Goal: Transaction & Acquisition: Purchase product/service

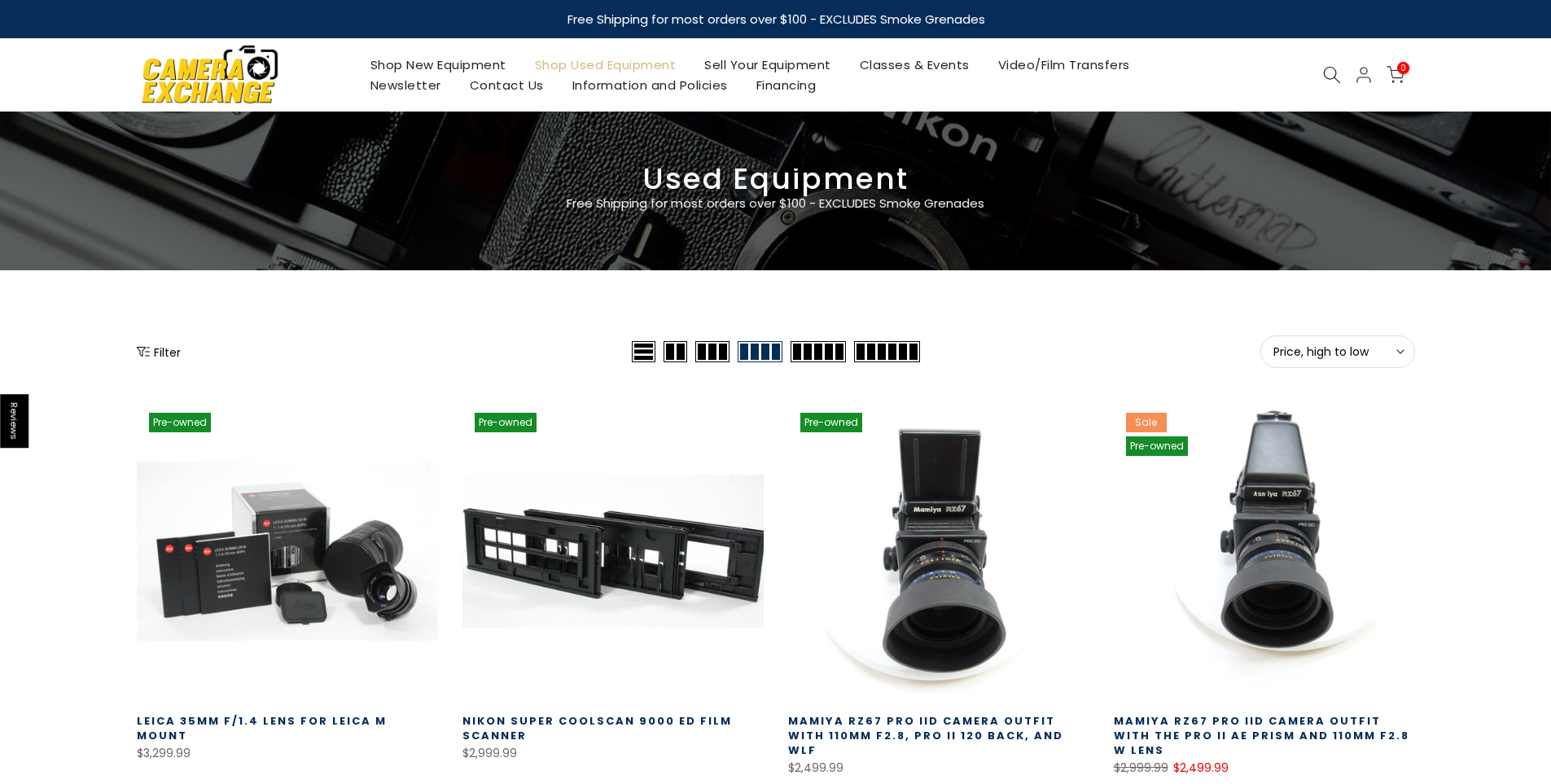
select select "********"
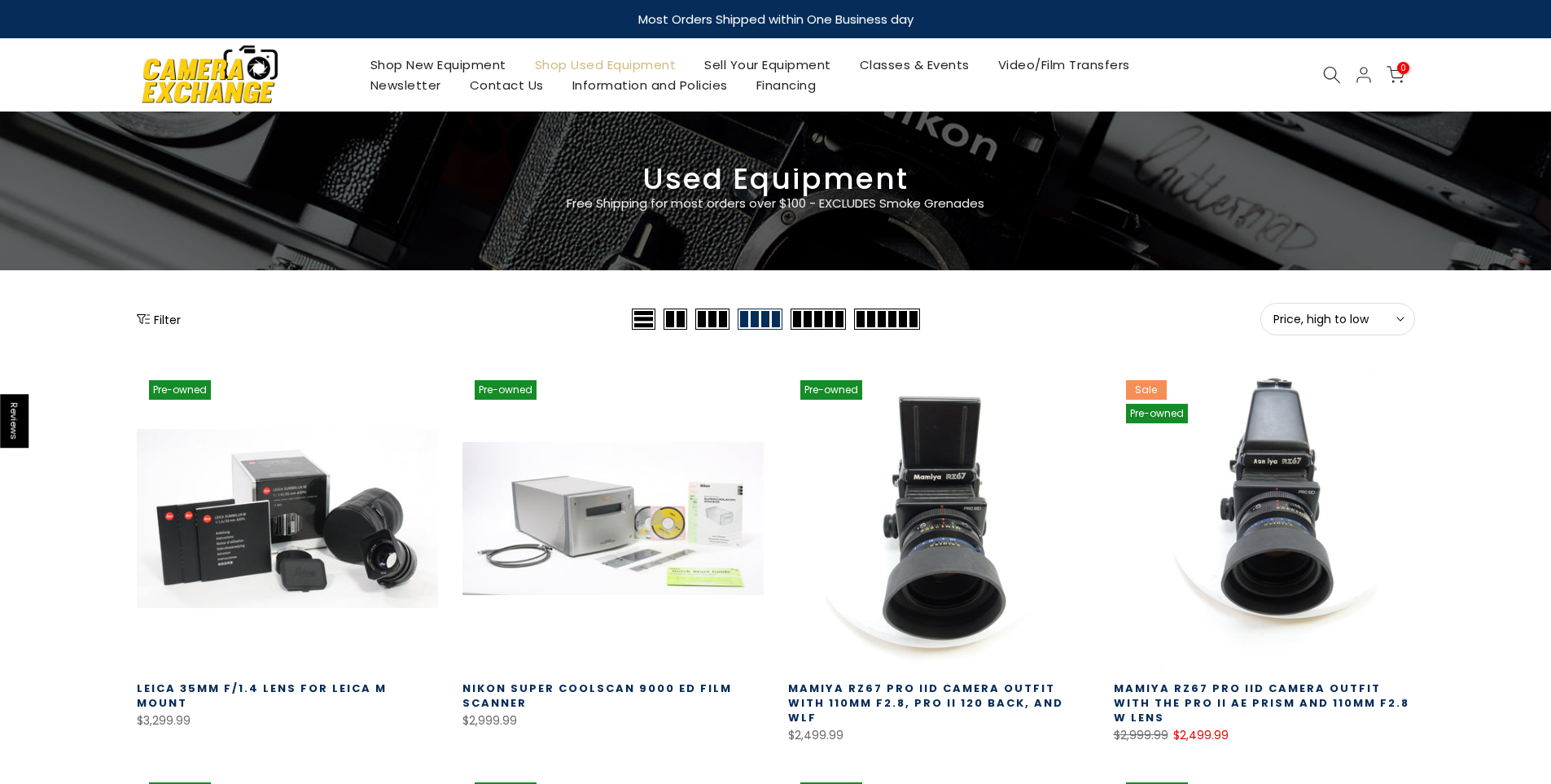
click at [1312, 304] on button "Price, high to low Sort" at bounding box center [1338, 319] width 155 height 32
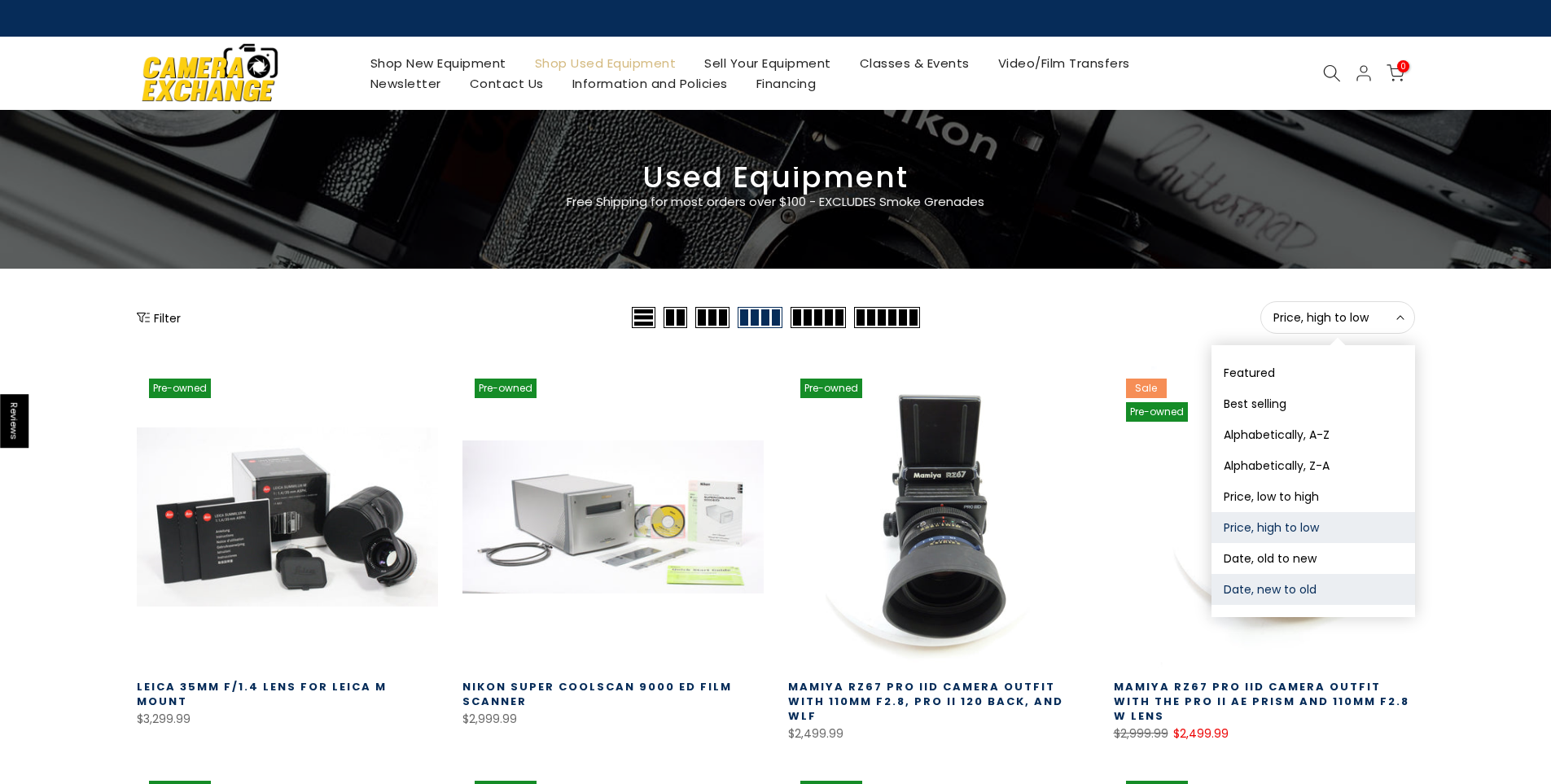
click at [1263, 600] on button "Date, new to old" at bounding box center [1313, 590] width 203 height 31
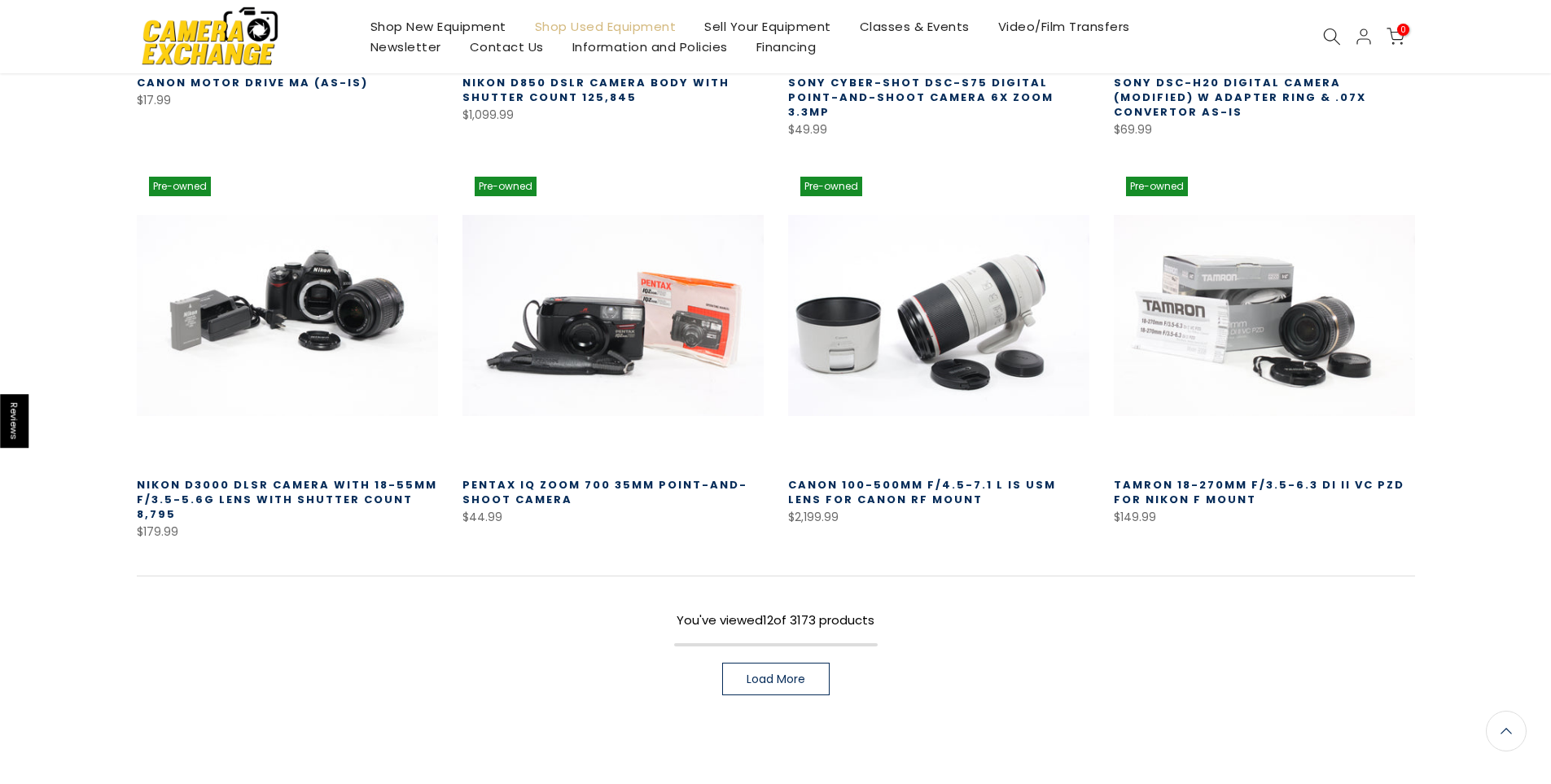
scroll to position [1019, 0]
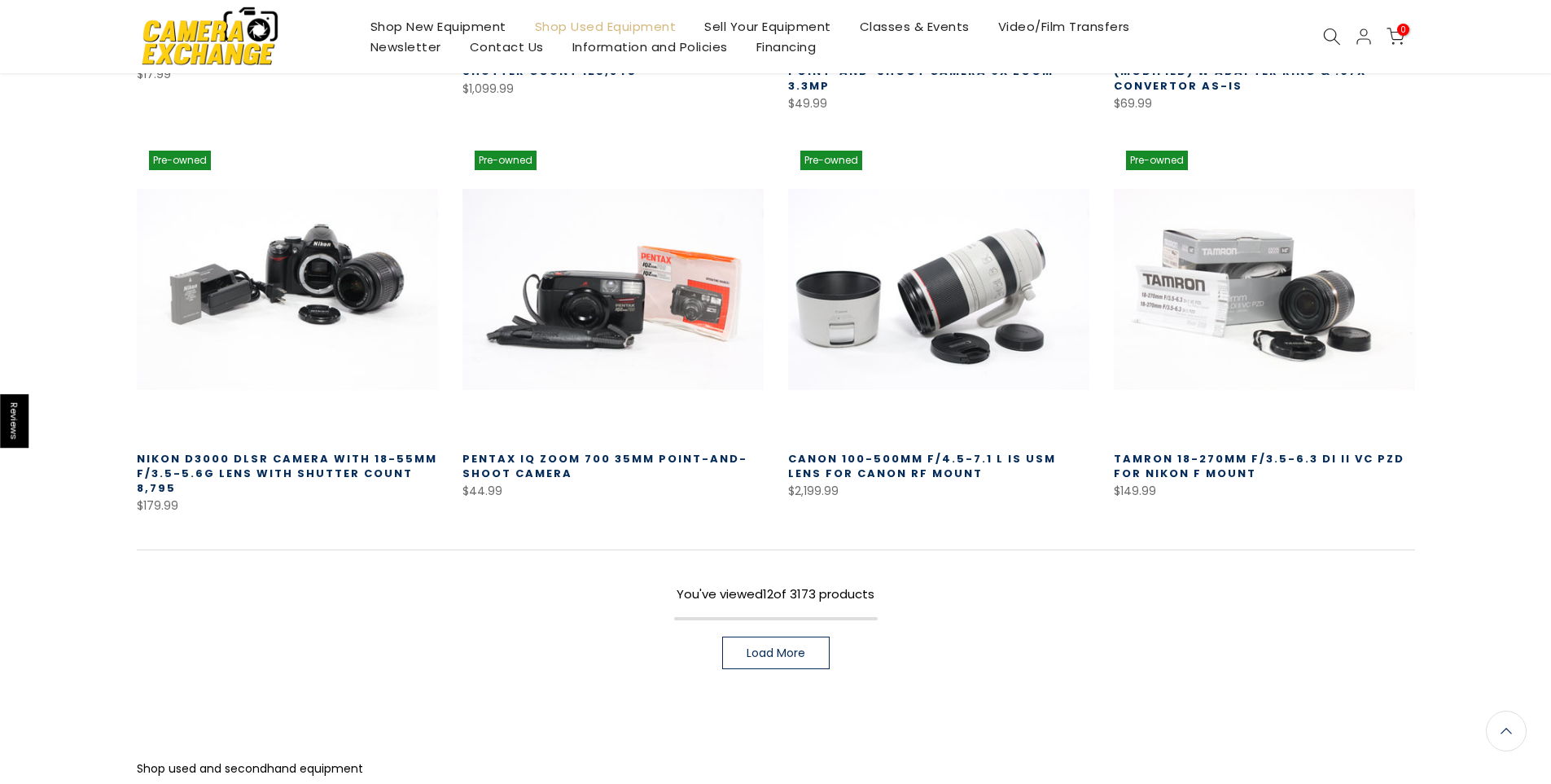
click at [792, 654] on div "Pre-owned Quick view Compare * Add to cart Benro C38F Carbon Fiber Monopod $69.…" at bounding box center [776, 32] width 1303 height 1369
click at [793, 648] on span "Load More" at bounding box center [776, 653] width 59 height 12
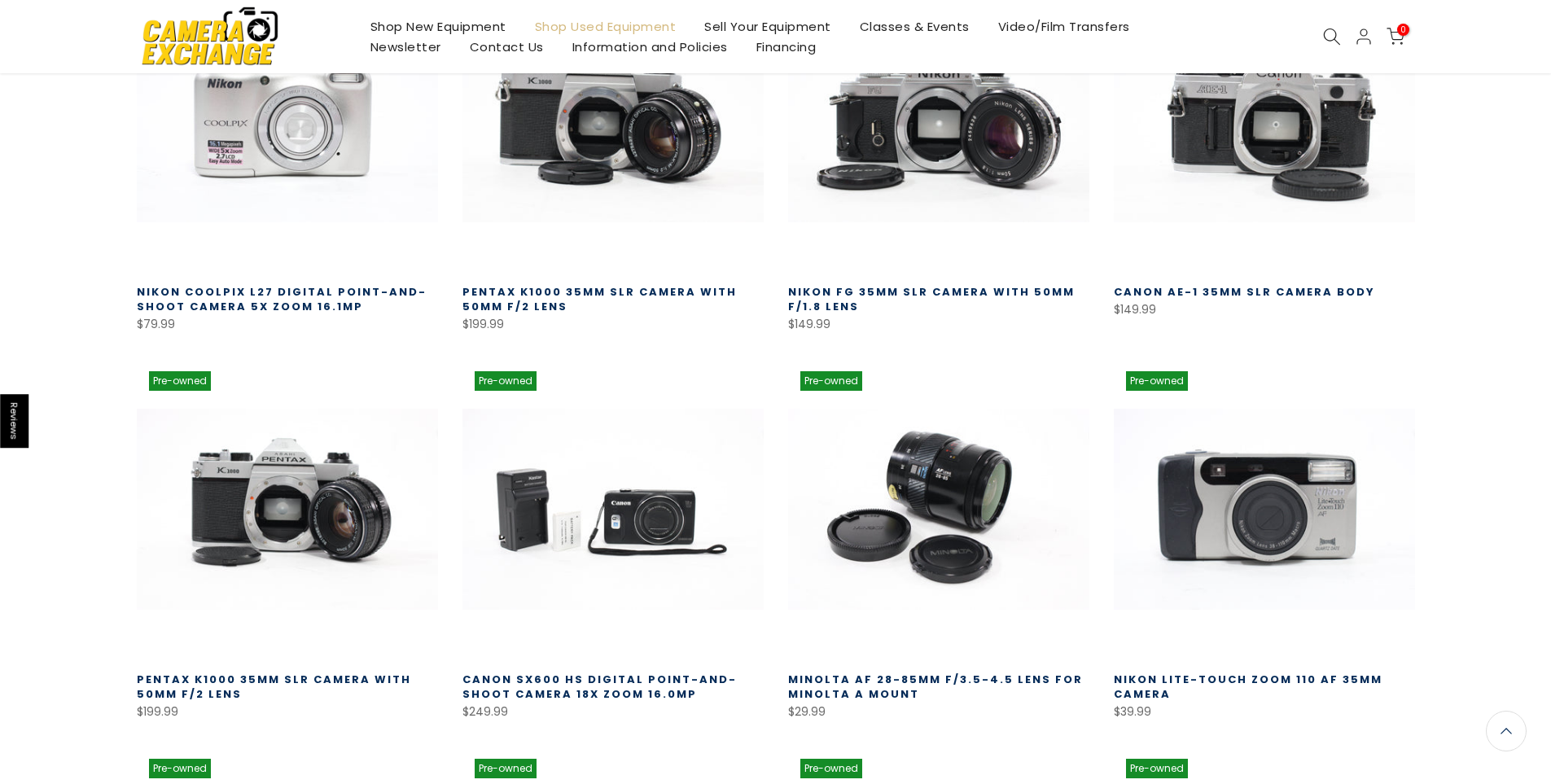
scroll to position [1588, 0]
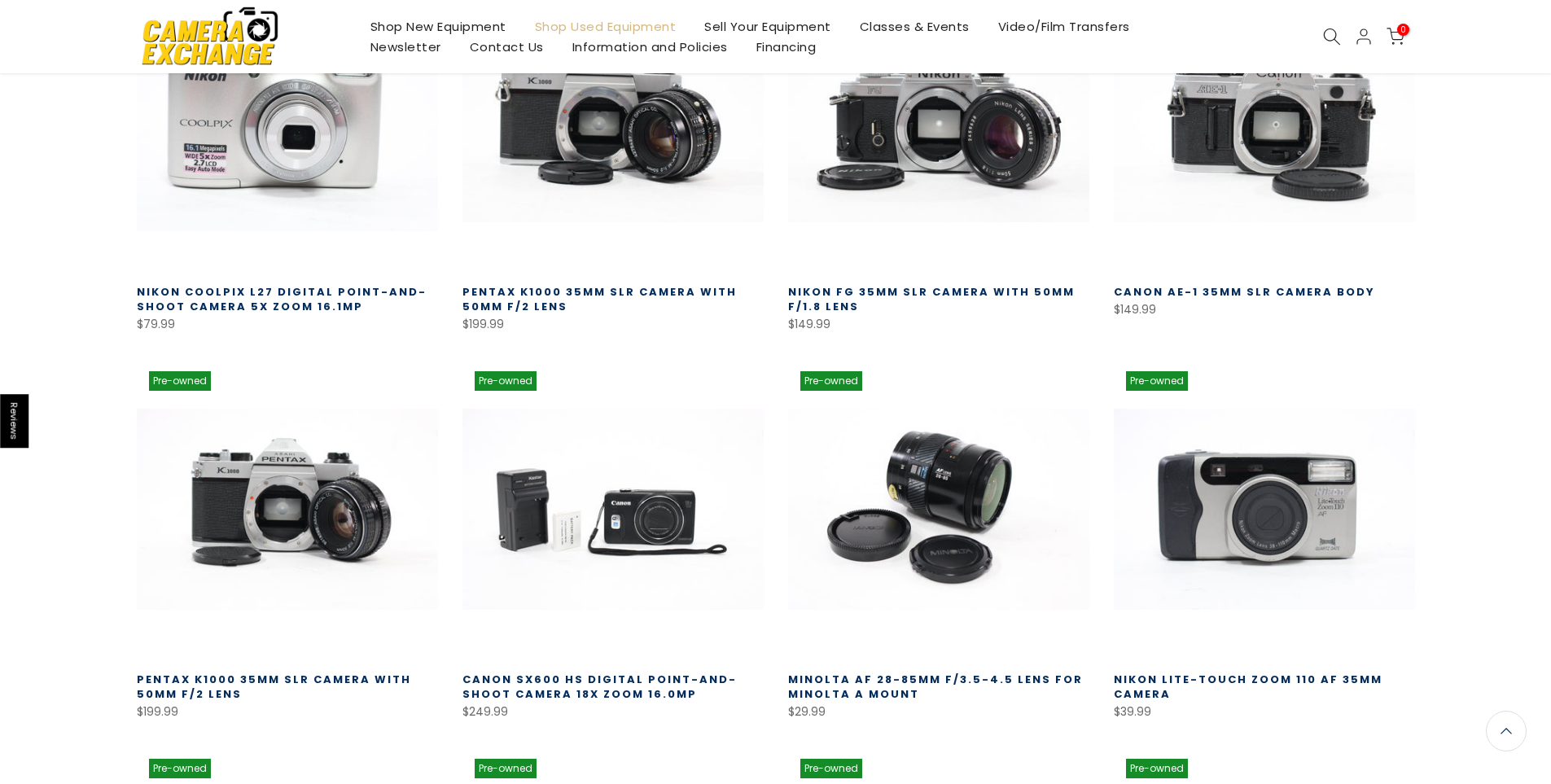
click at [255, 117] on link at bounding box center [287, 122] width 301 height 301
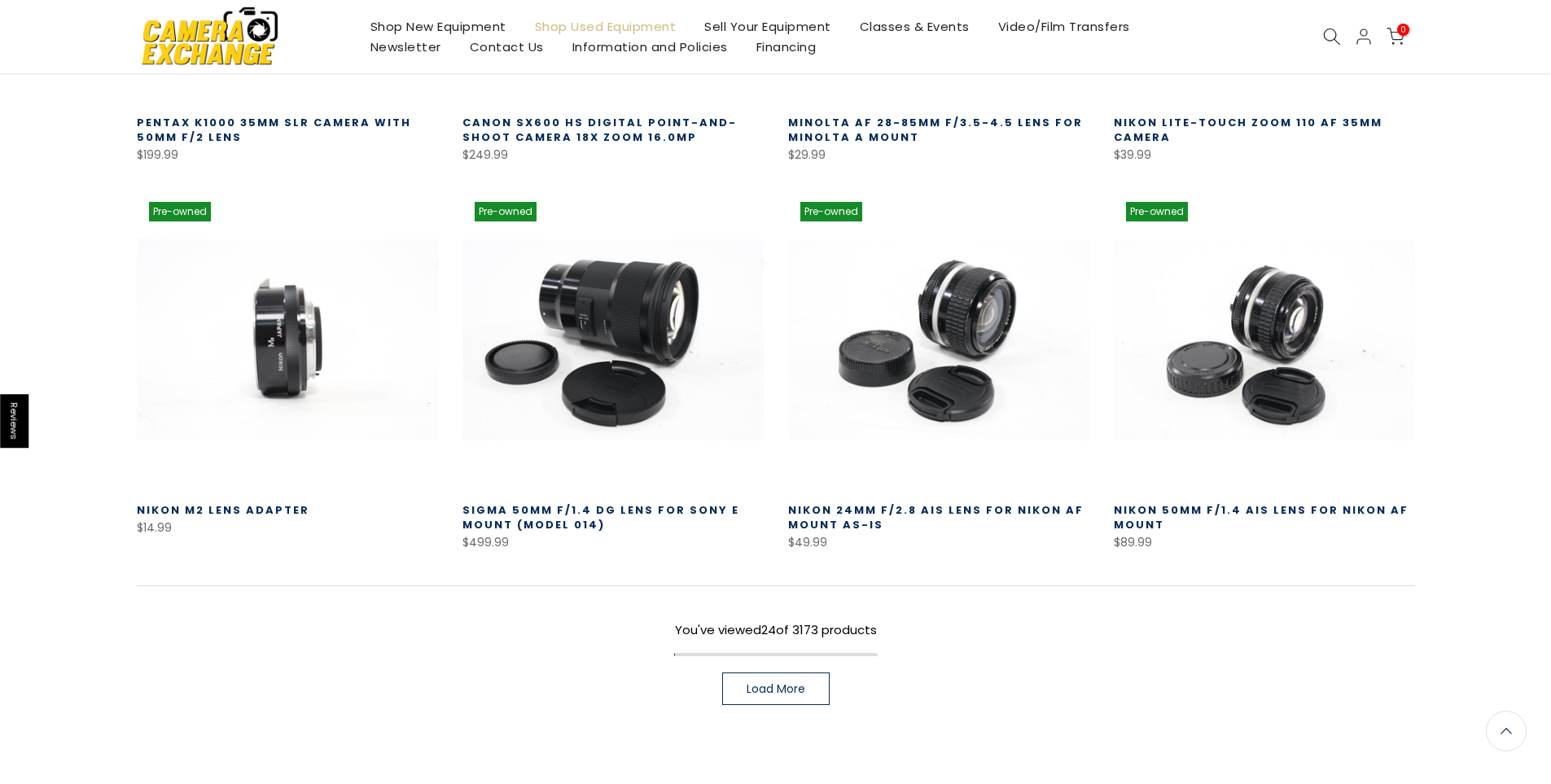
scroll to position [2159, 0]
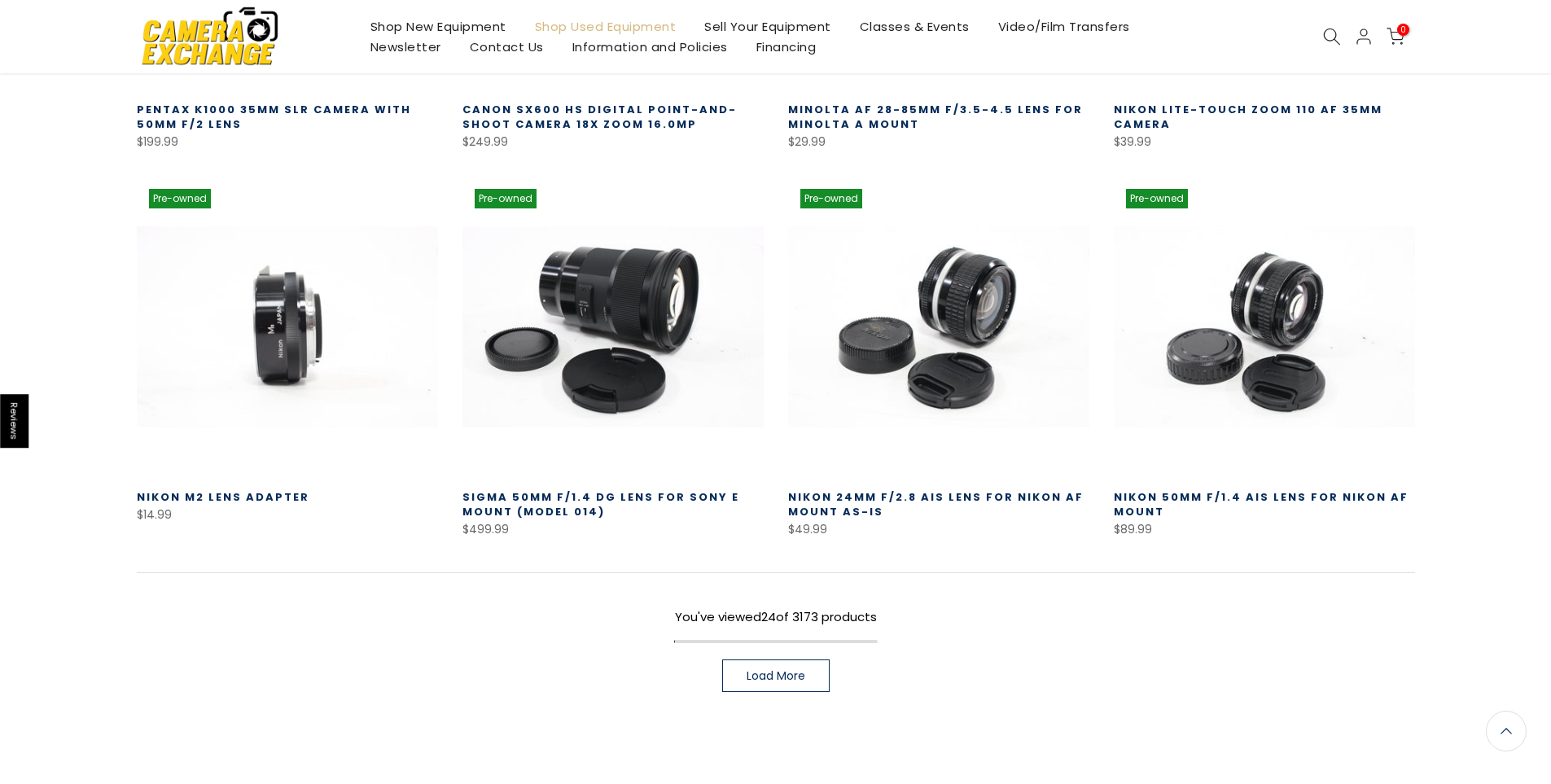
click at [785, 670] on span "Load More" at bounding box center [776, 676] width 59 height 12
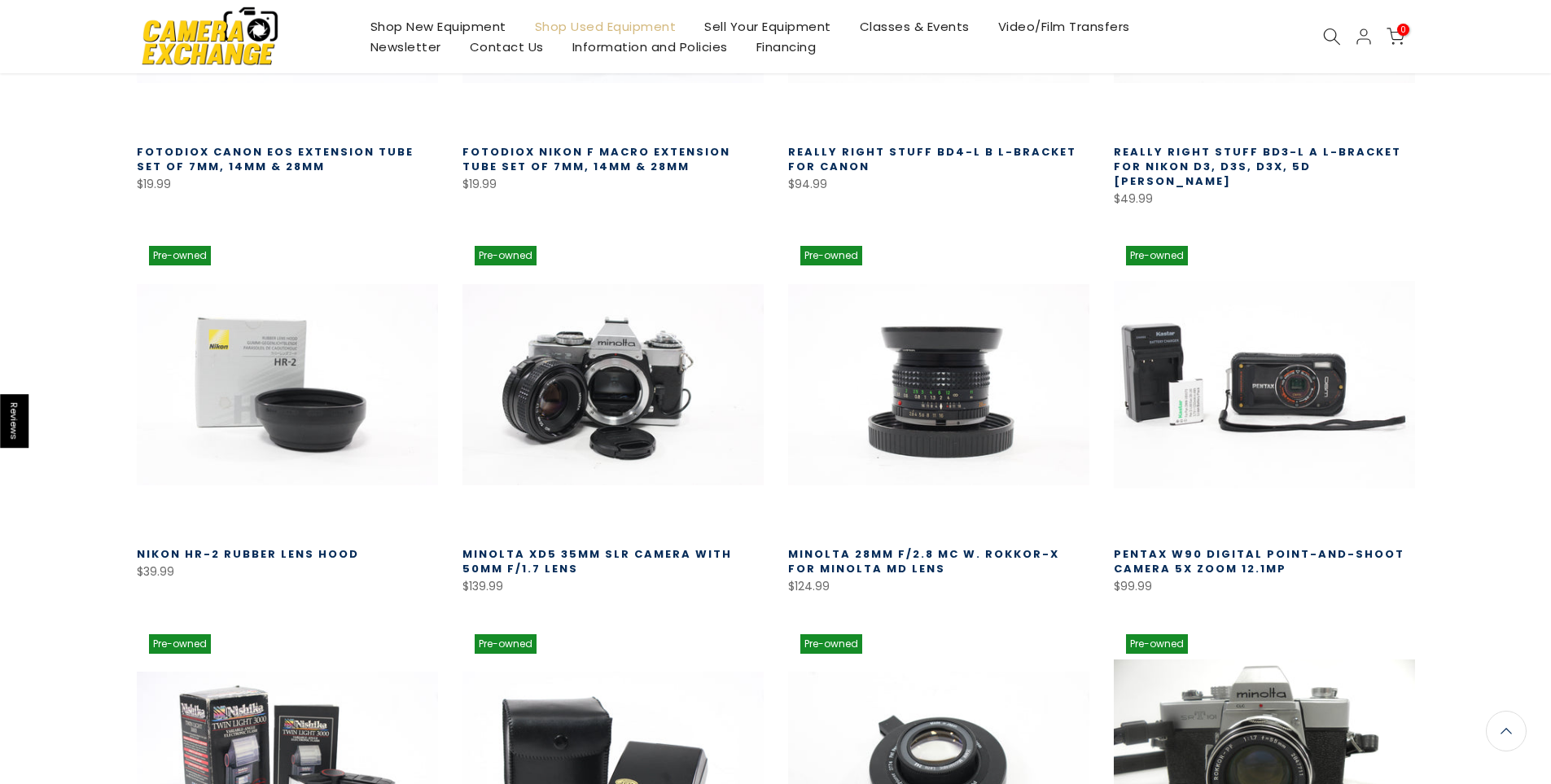
scroll to position [2890, 0]
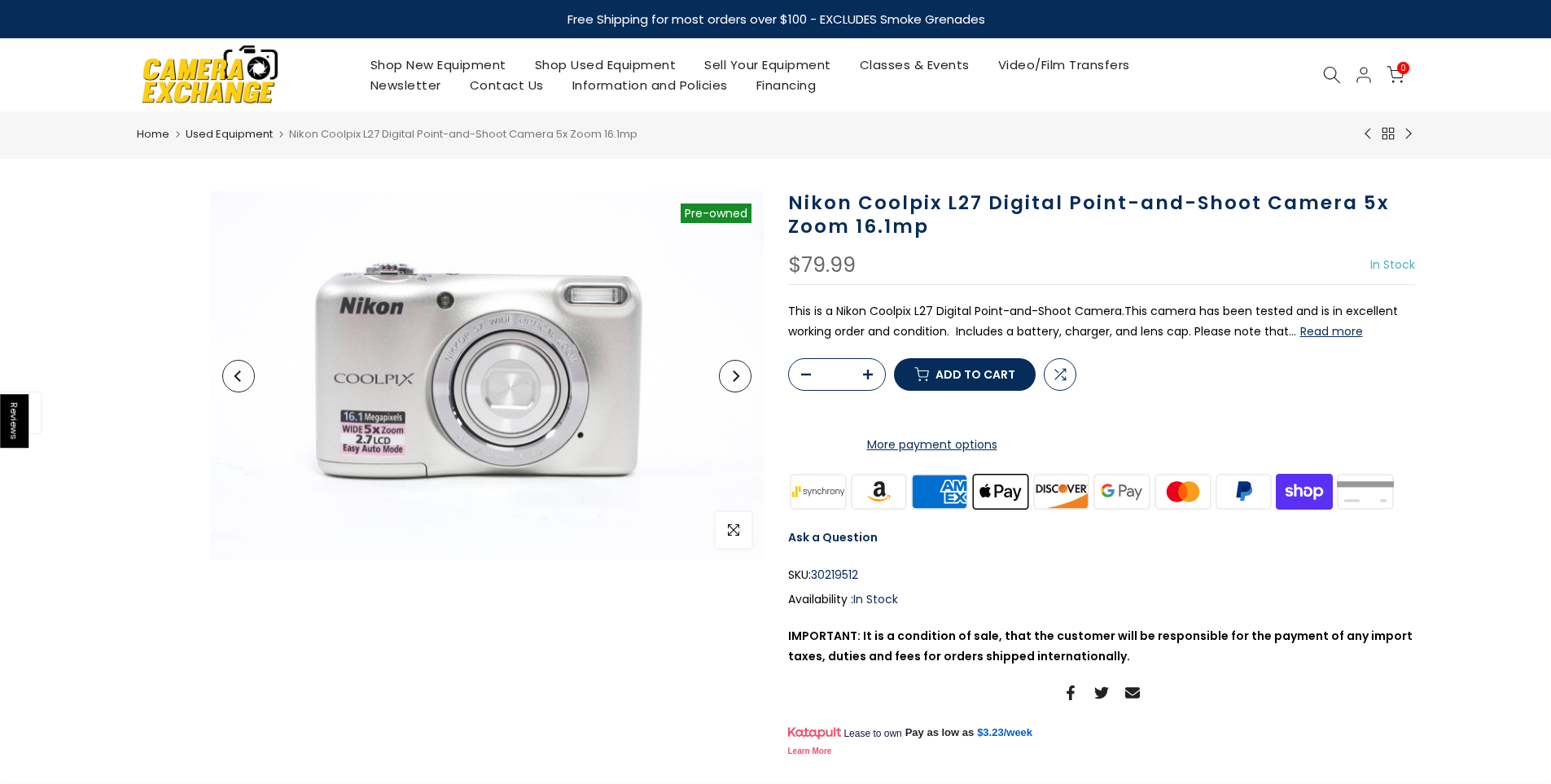
select select "********"
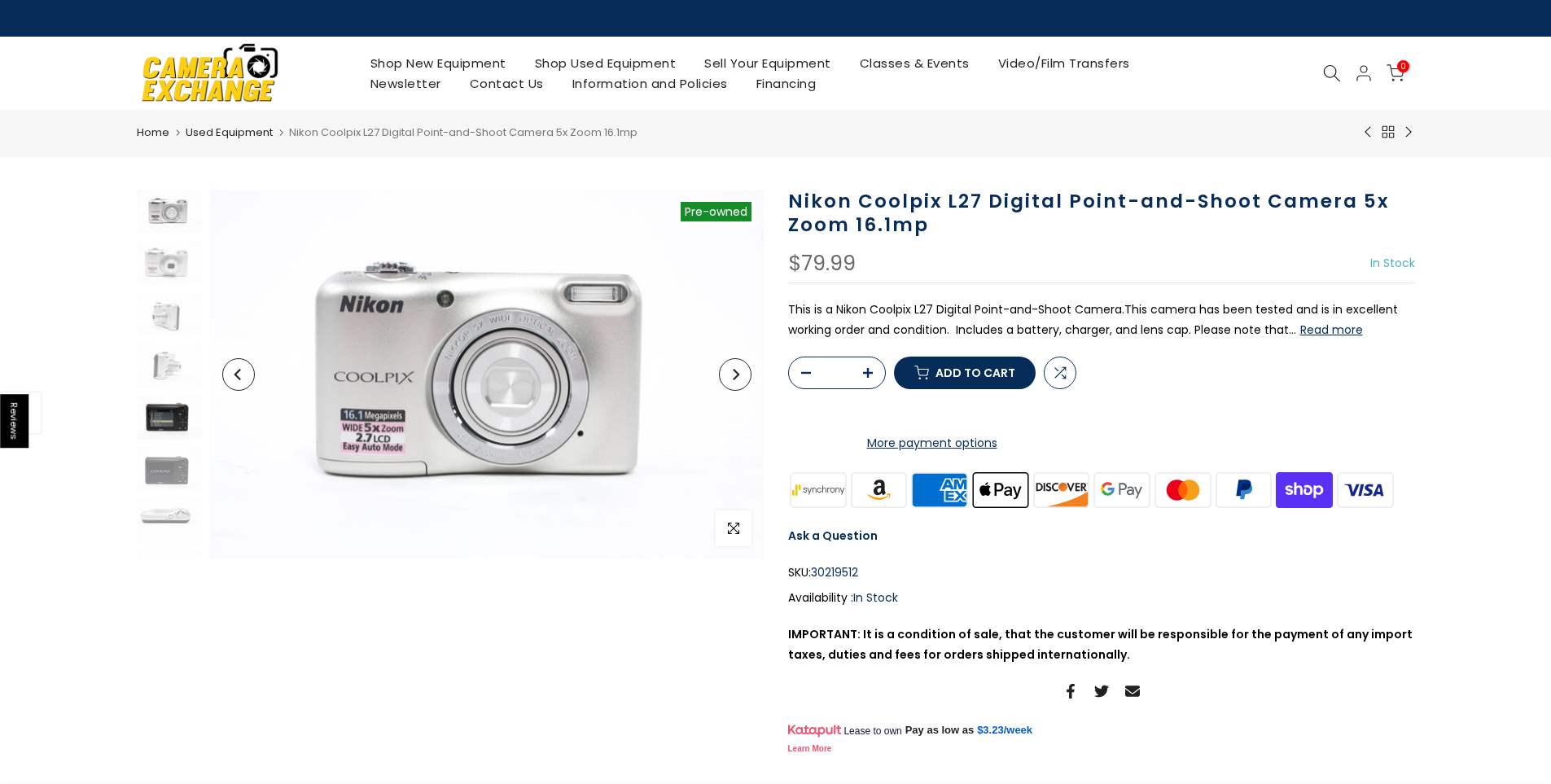
click at [165, 422] on img at bounding box center [169, 417] width 65 height 43
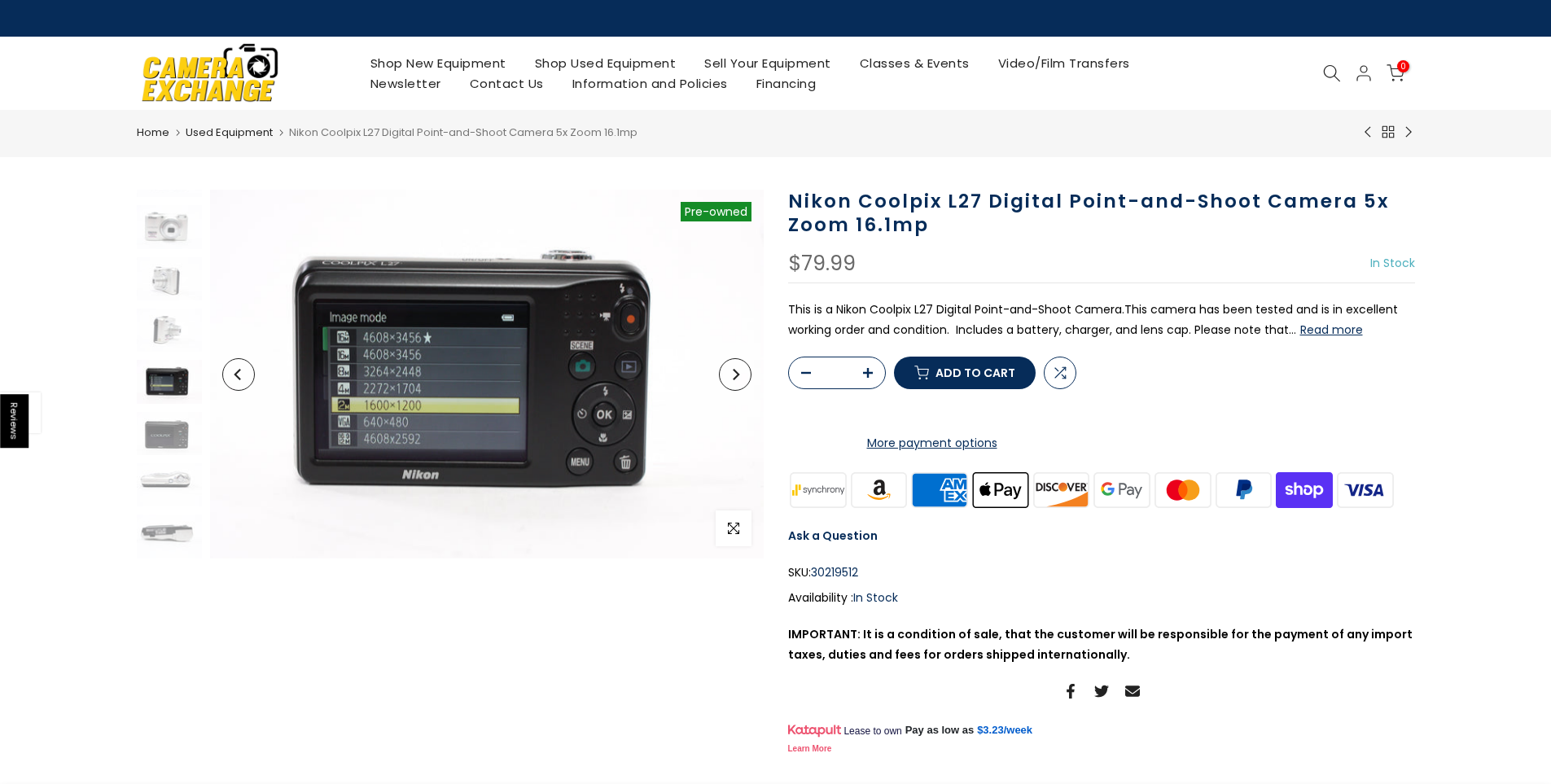
click at [1337, 330] on button "Read more" at bounding box center [1332, 330] width 63 height 15
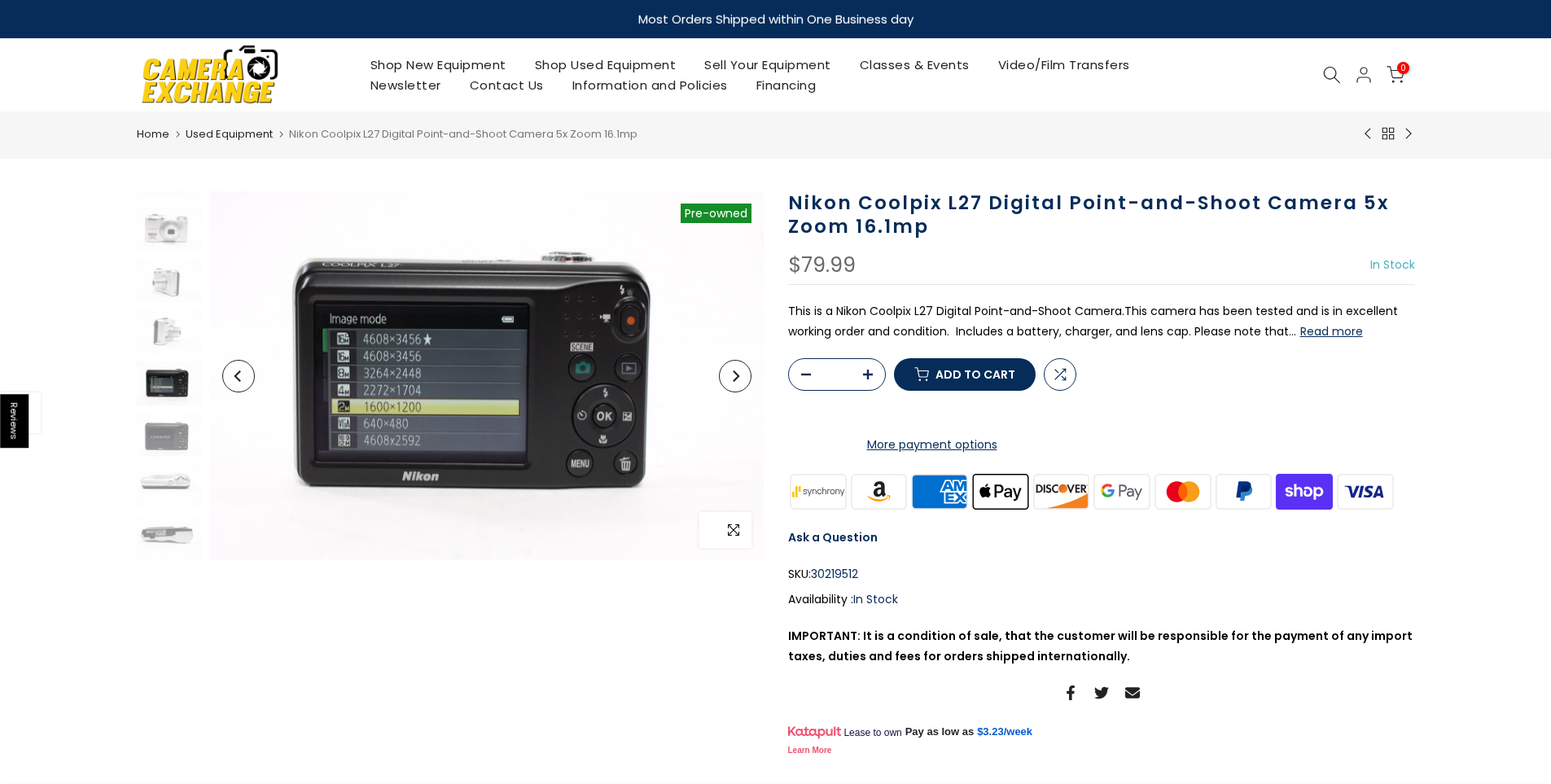
click at [738, 531] on icon "button" at bounding box center [734, 529] width 12 height 13
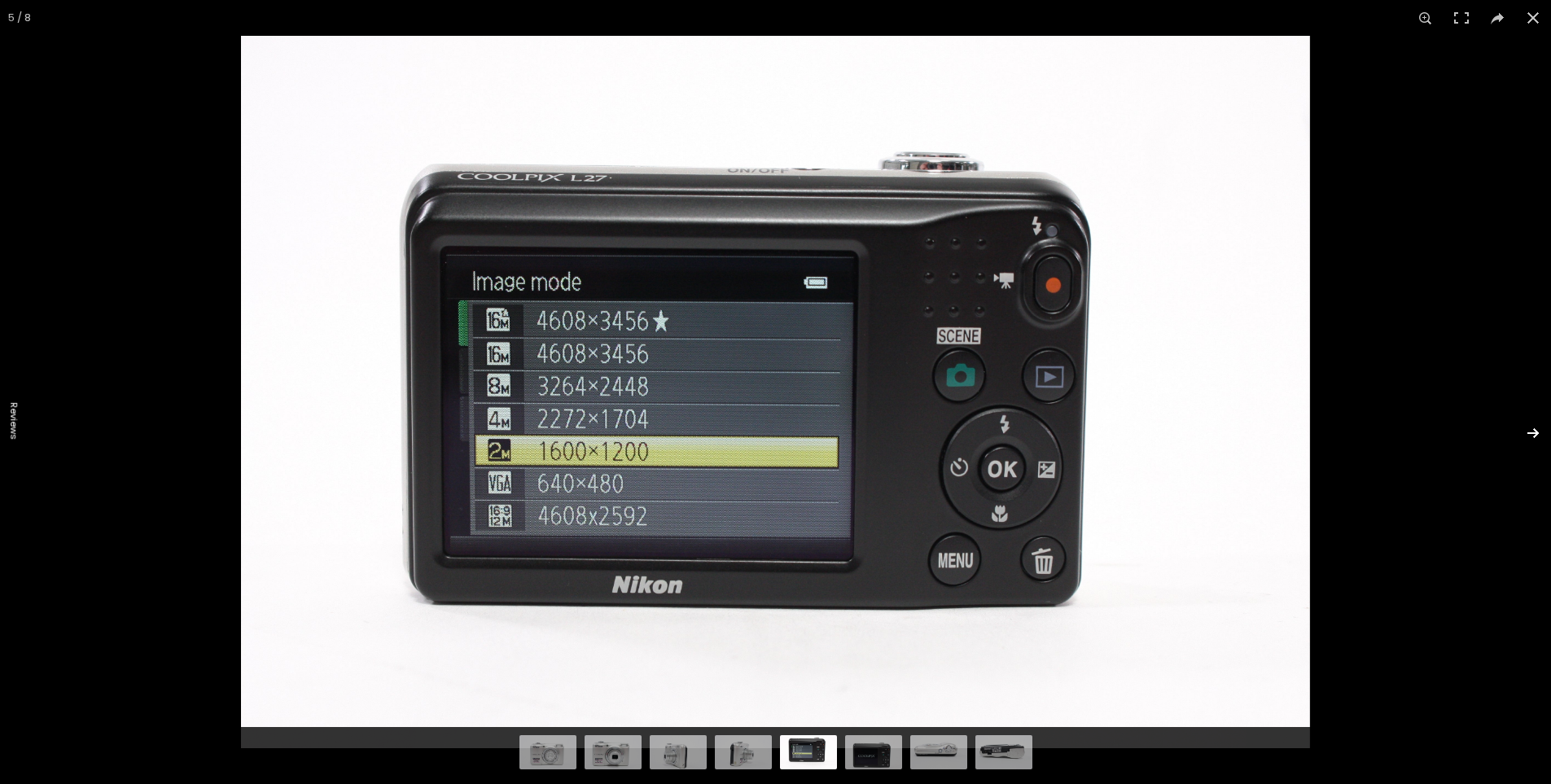
click at [1541, 424] on button at bounding box center [1523, 433] width 57 height 81
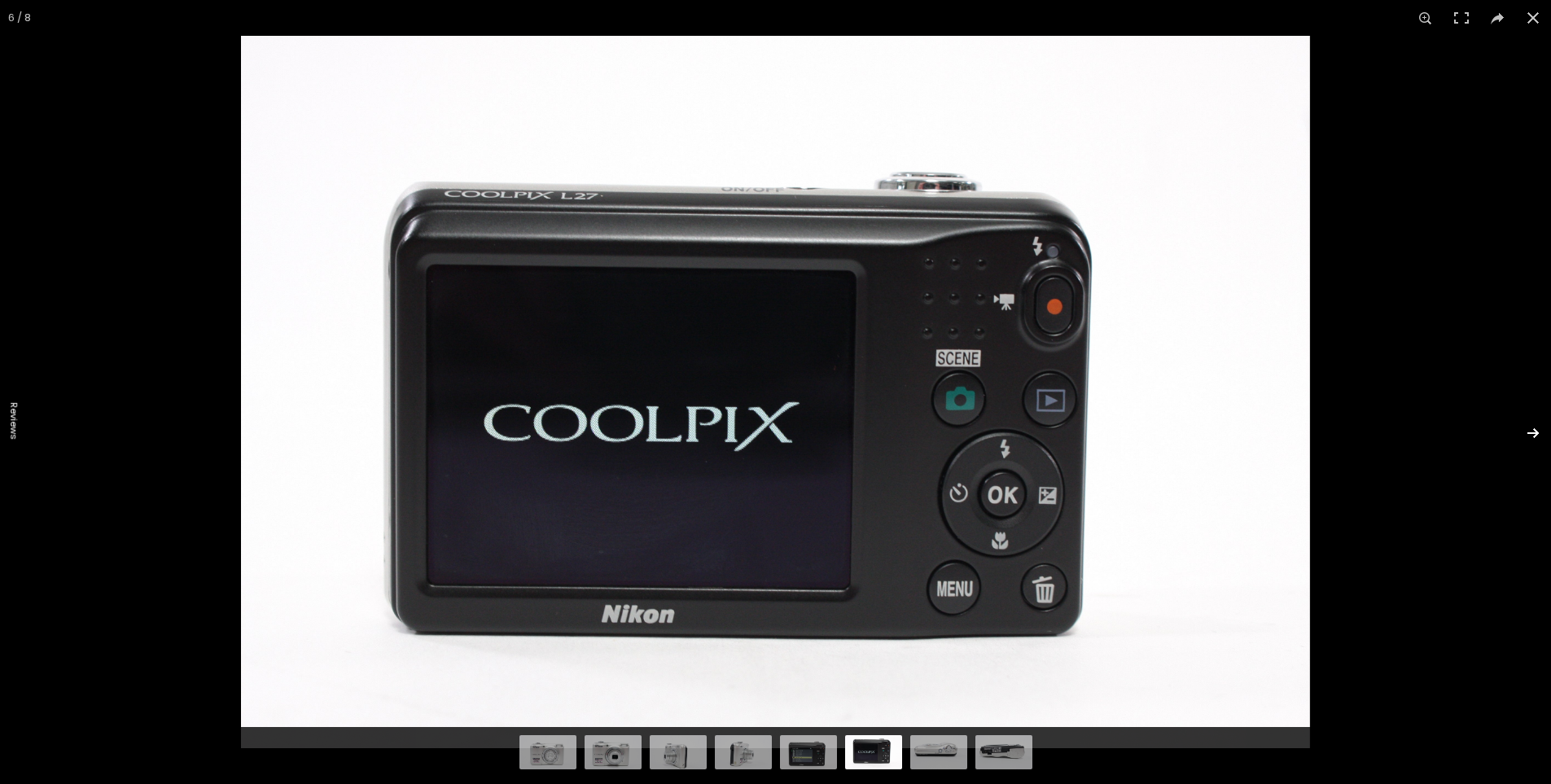
click at [1541, 424] on button at bounding box center [1523, 433] width 57 height 81
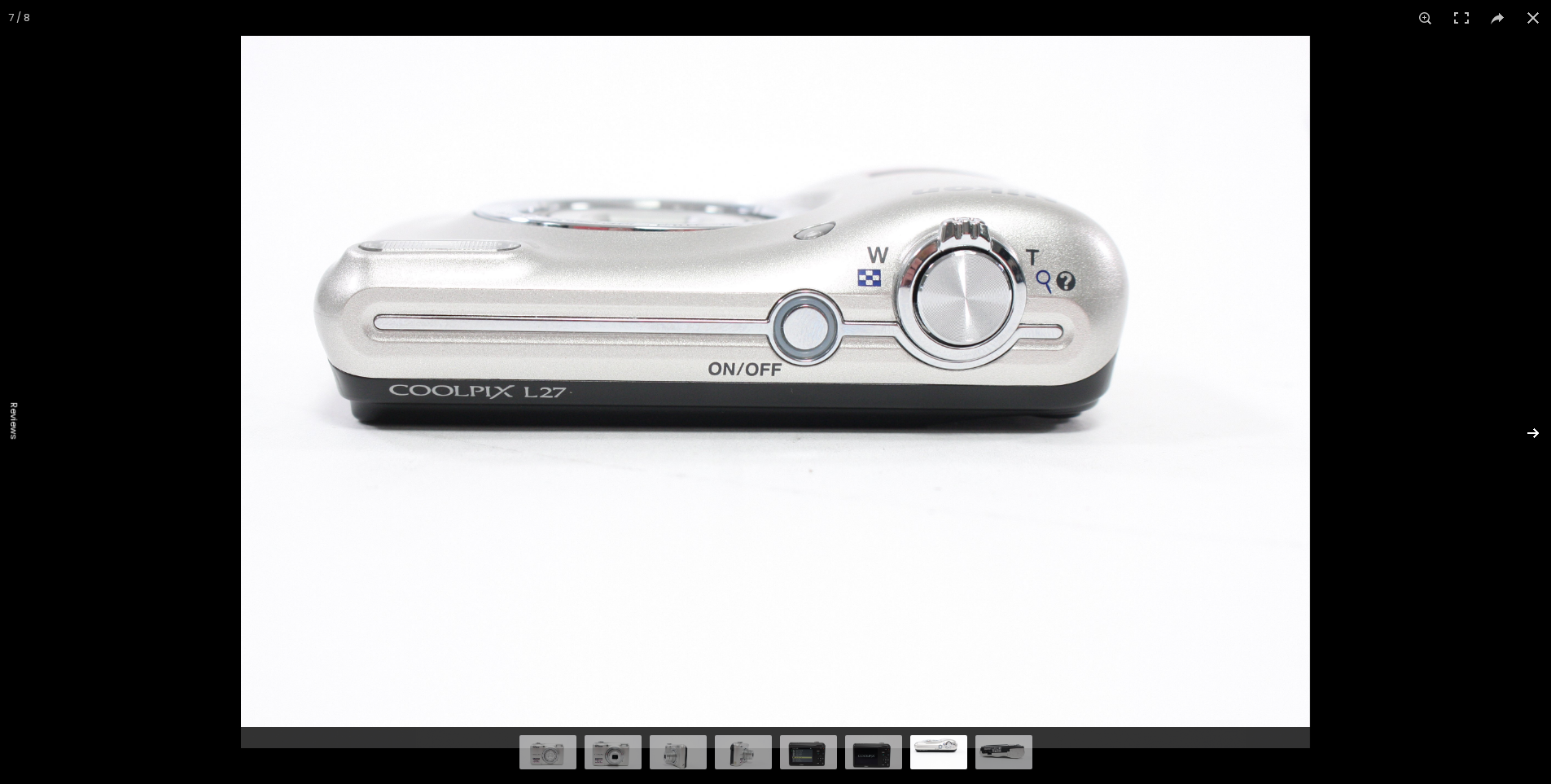
click at [1541, 424] on button at bounding box center [1523, 433] width 57 height 81
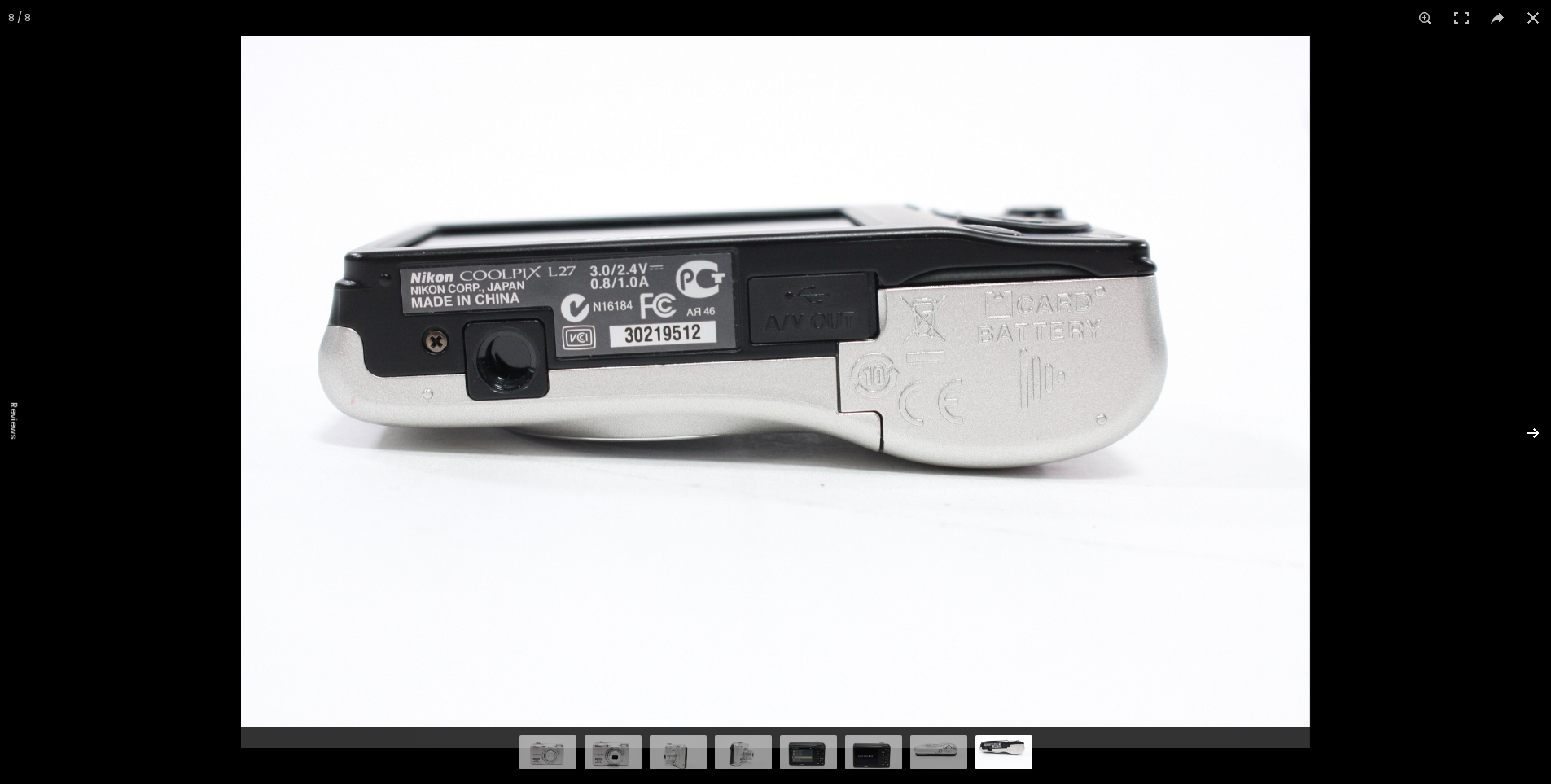
click at [1541, 424] on button at bounding box center [1523, 433] width 57 height 81
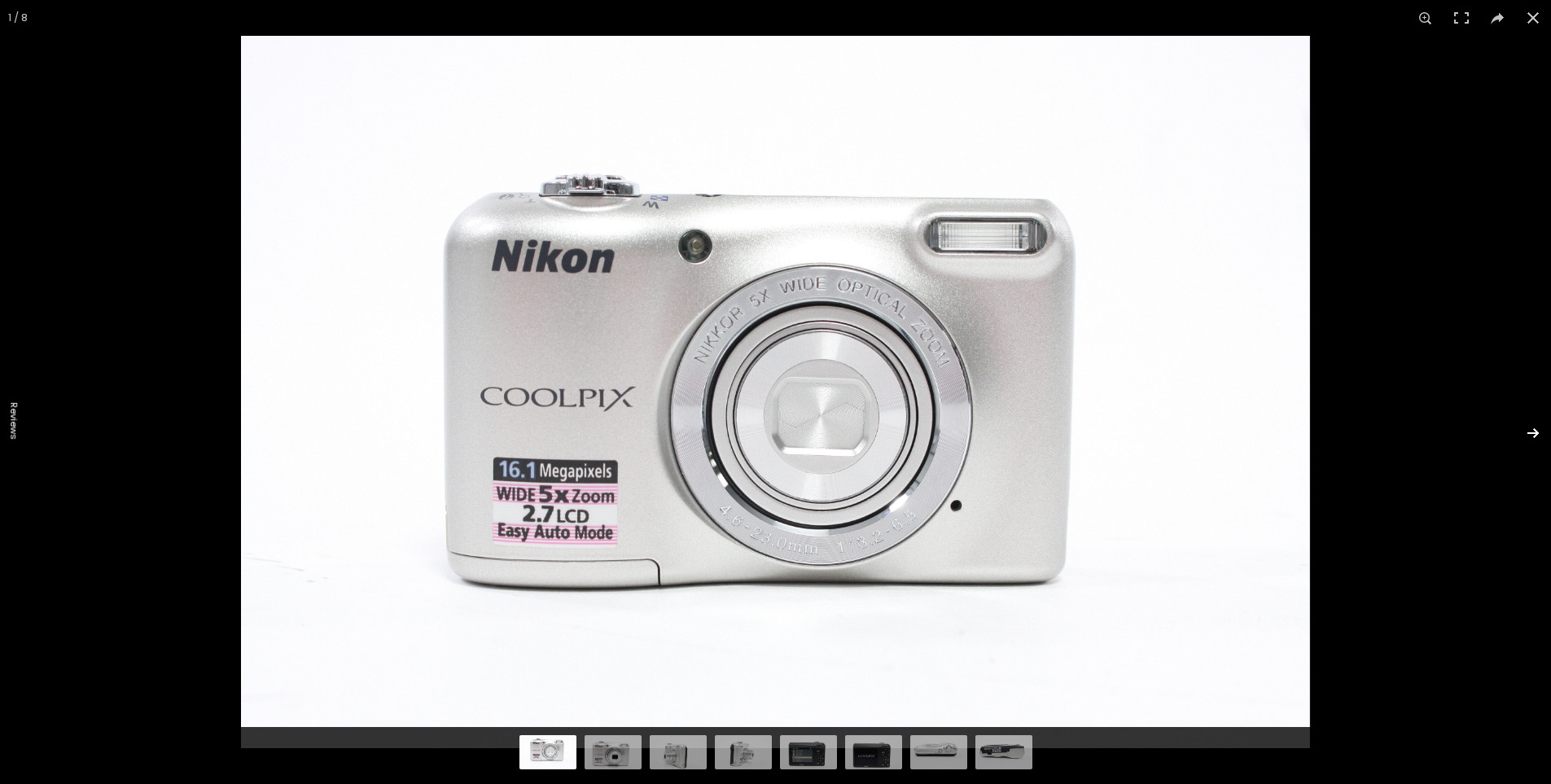
click at [1541, 424] on button at bounding box center [1523, 433] width 57 height 81
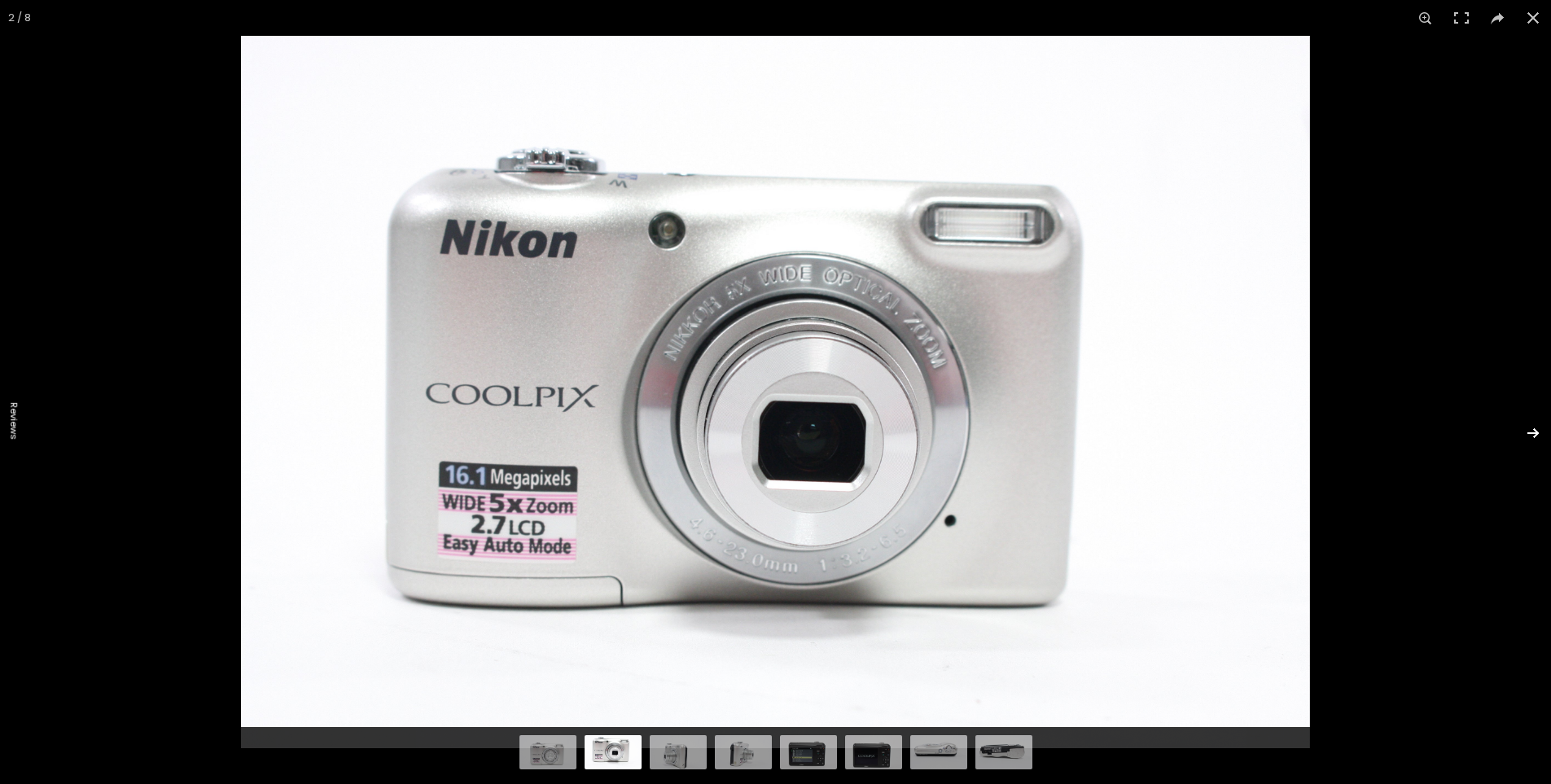
click at [1541, 424] on button at bounding box center [1523, 433] width 57 height 81
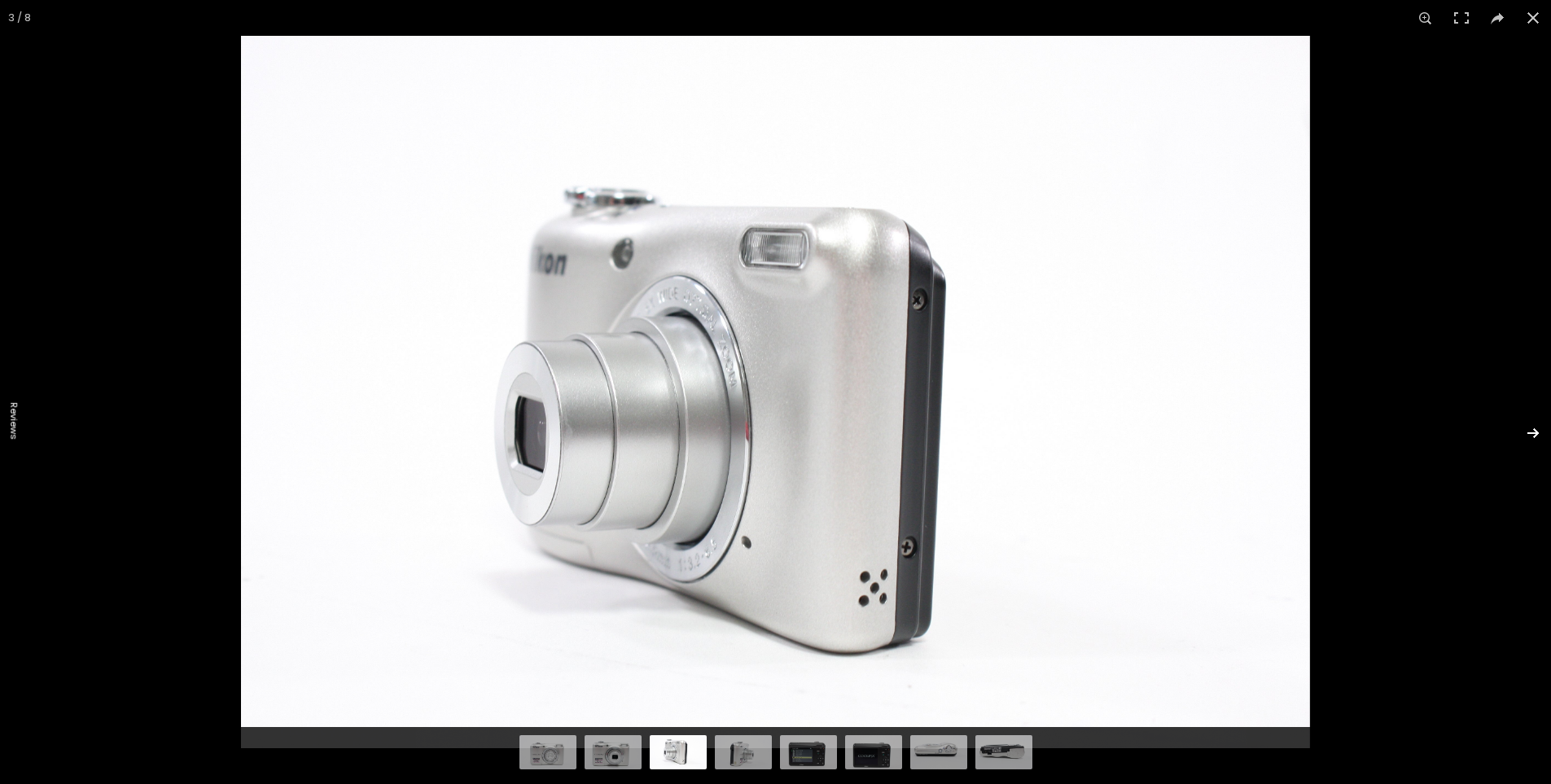
click at [1541, 424] on button at bounding box center [1523, 433] width 57 height 81
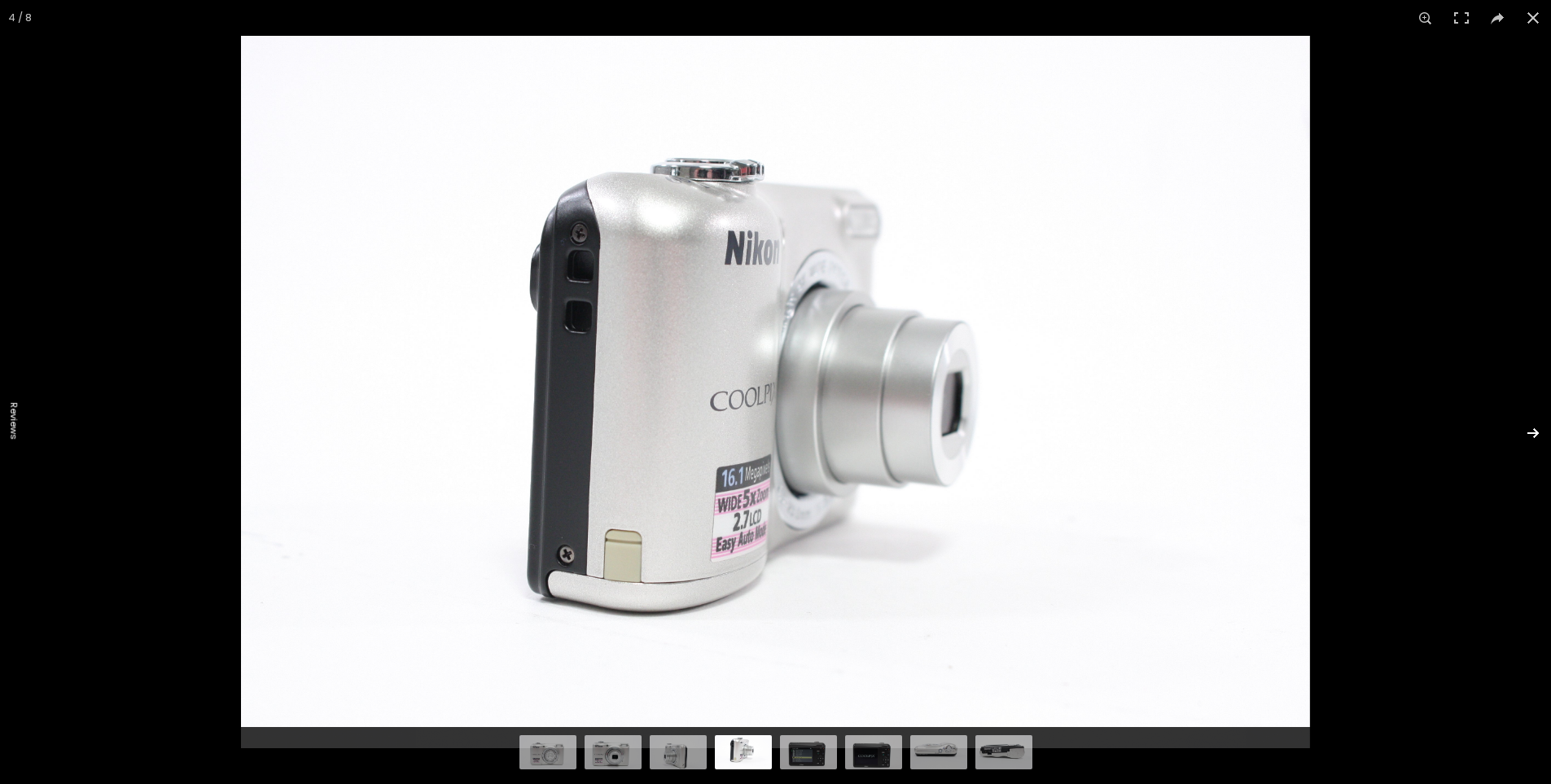
click at [1541, 424] on button at bounding box center [1523, 433] width 57 height 81
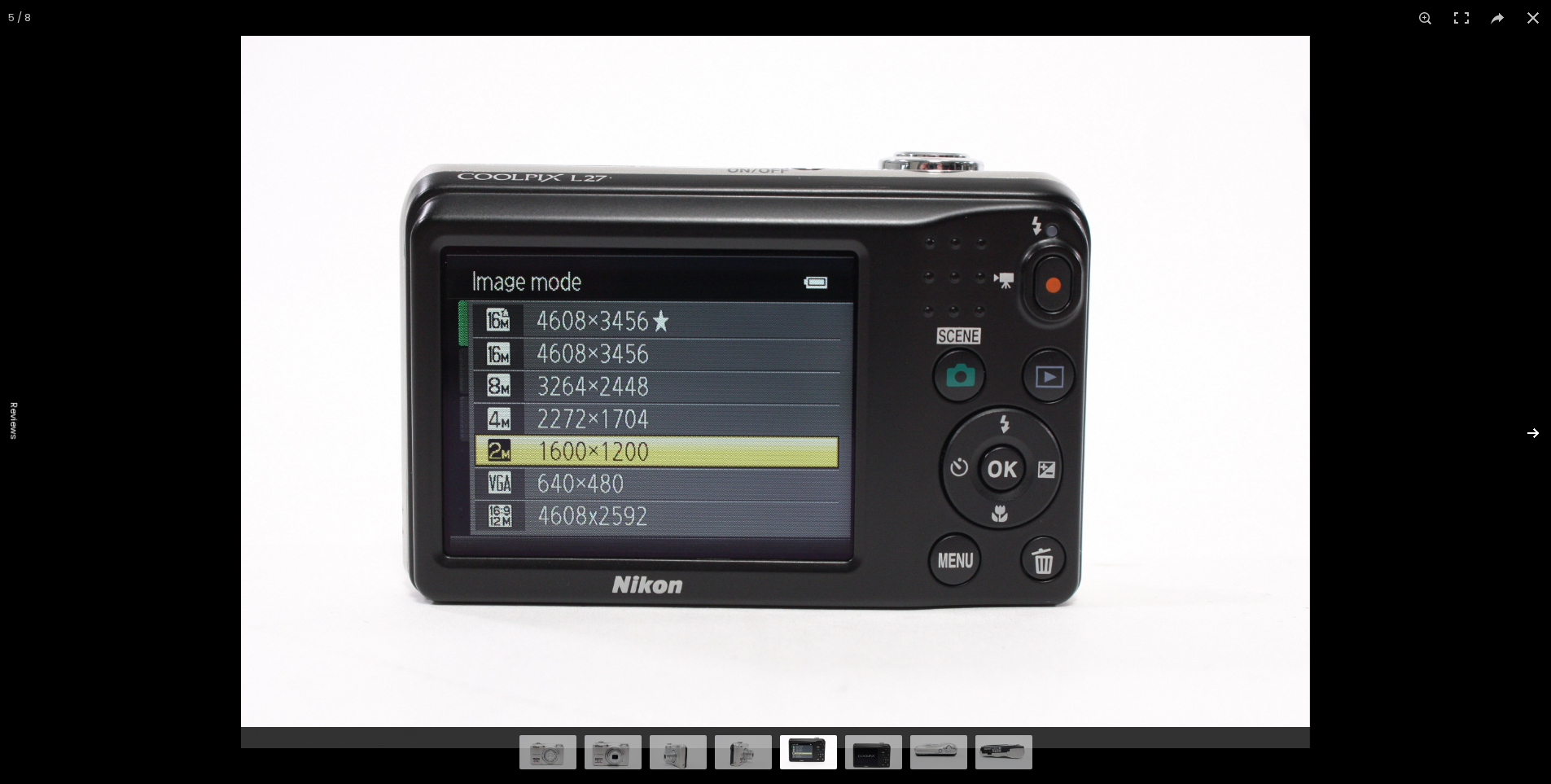
click at [1541, 424] on button at bounding box center [1523, 433] width 57 height 81
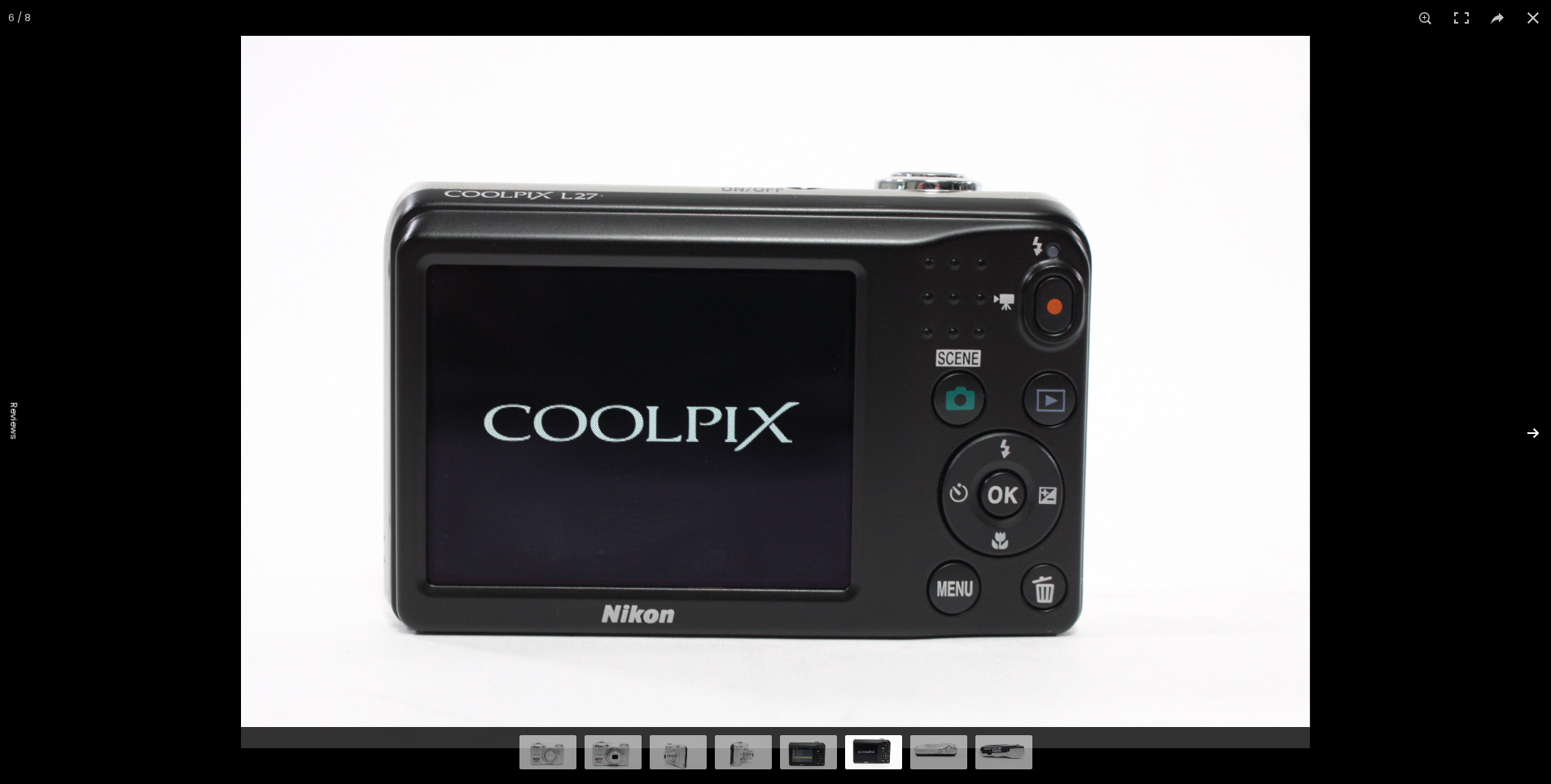
click at [1541, 424] on button at bounding box center [1523, 433] width 57 height 81
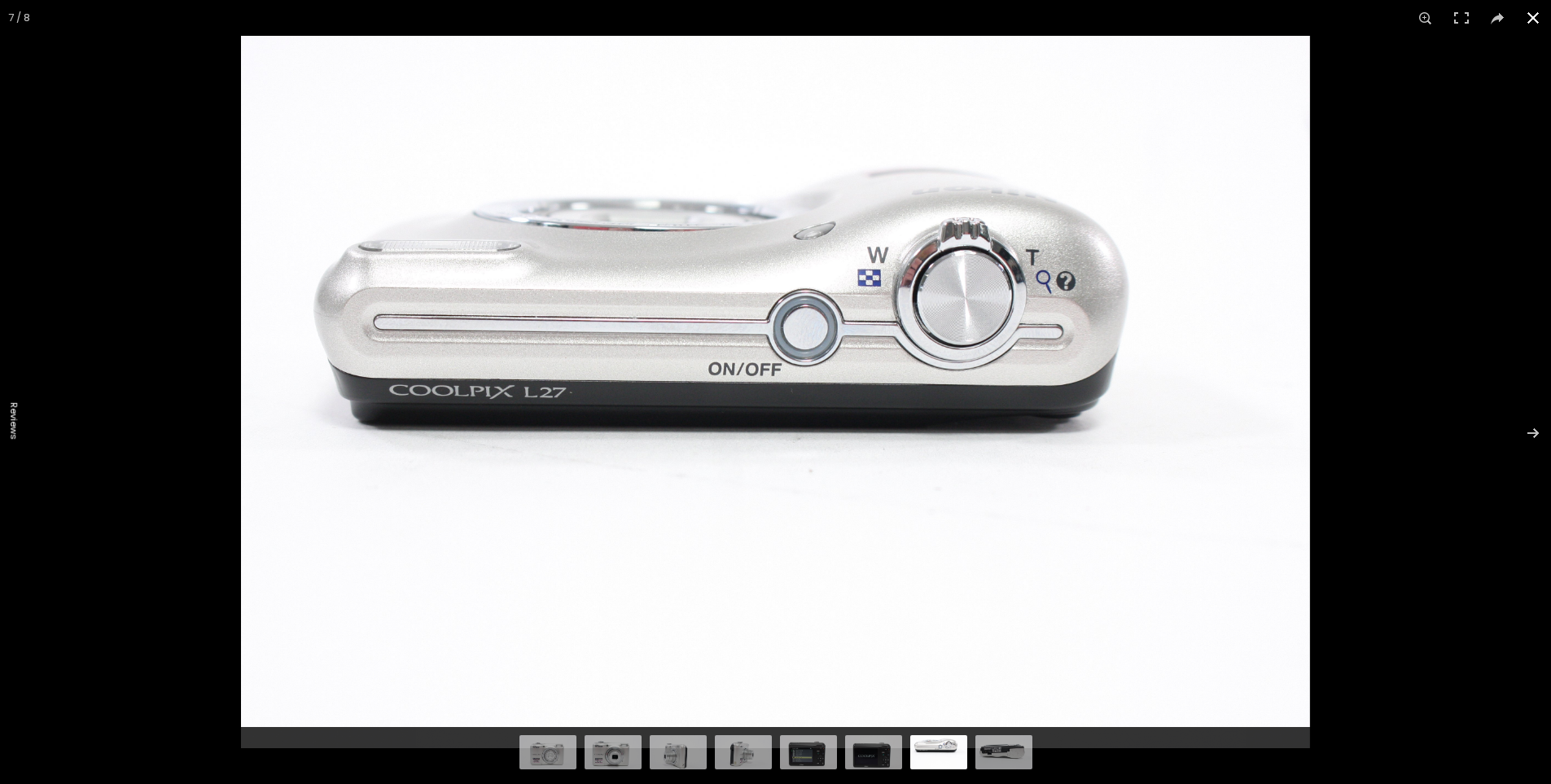
click at [1527, 10] on button at bounding box center [1533, 18] width 36 height 36
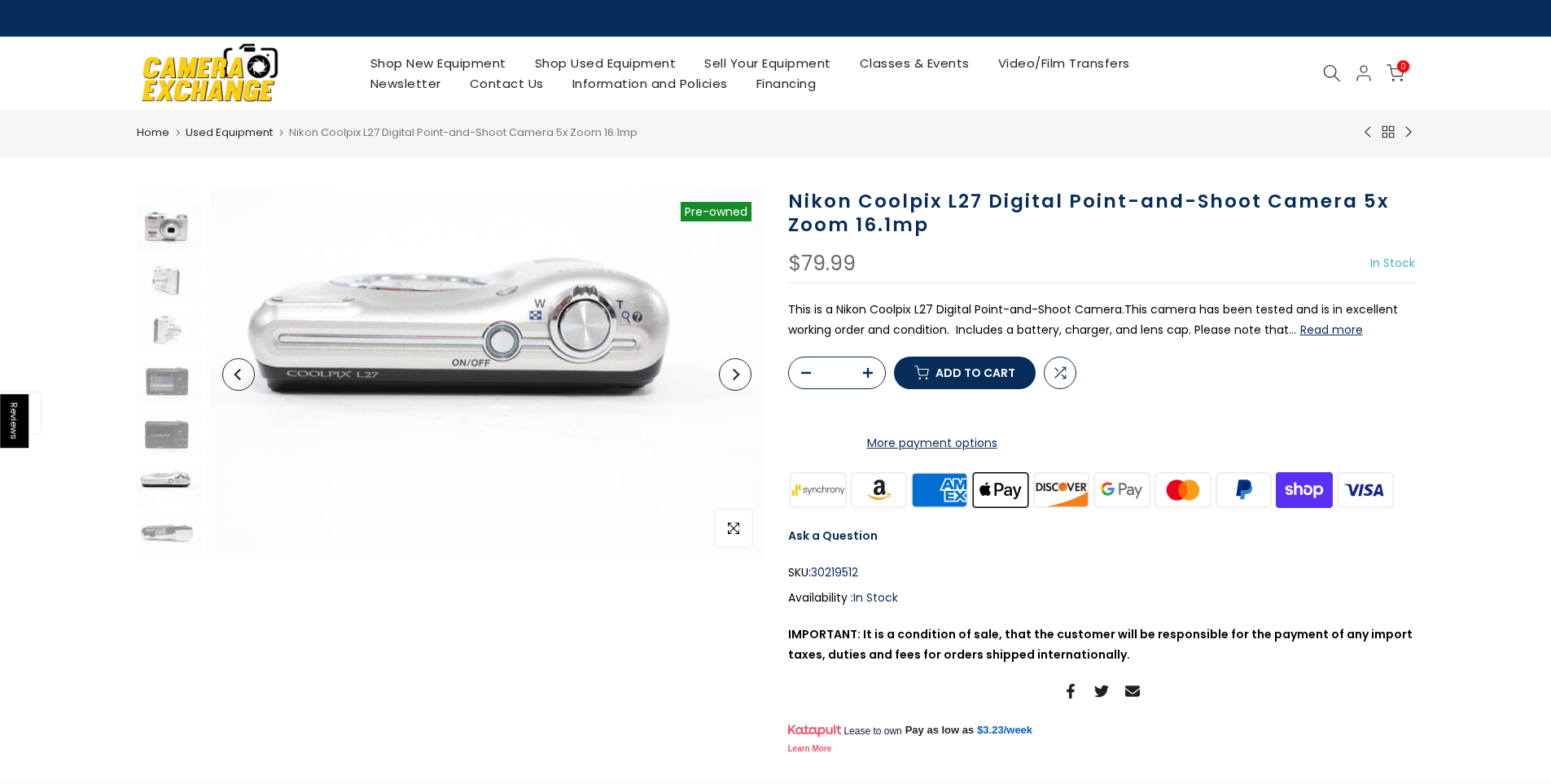
click at [170, 233] on img at bounding box center [169, 227] width 65 height 43
